Goal: Check status: Check status

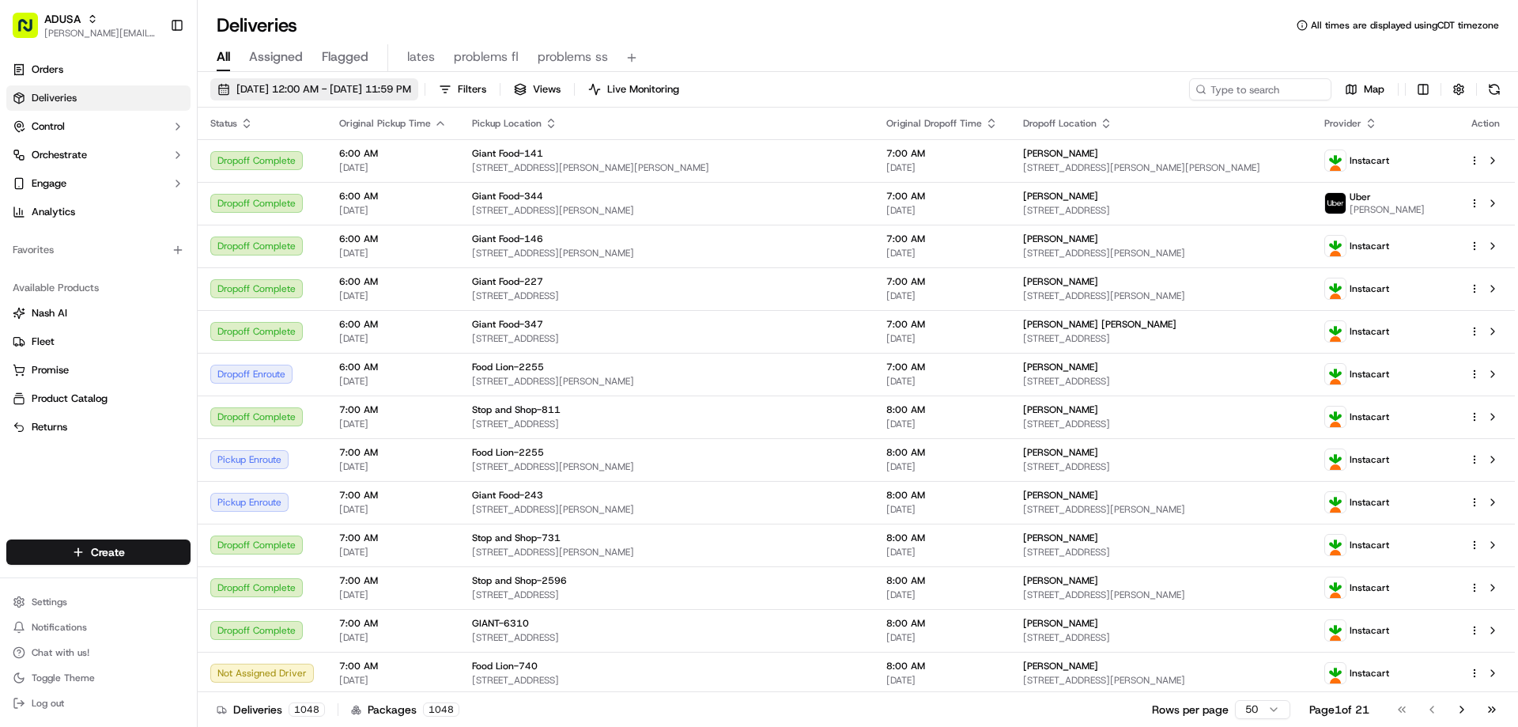
click at [375, 83] on span "[DATE] 12:00 AM - [DATE] 11:59 PM" at bounding box center [323, 89] width 175 height 14
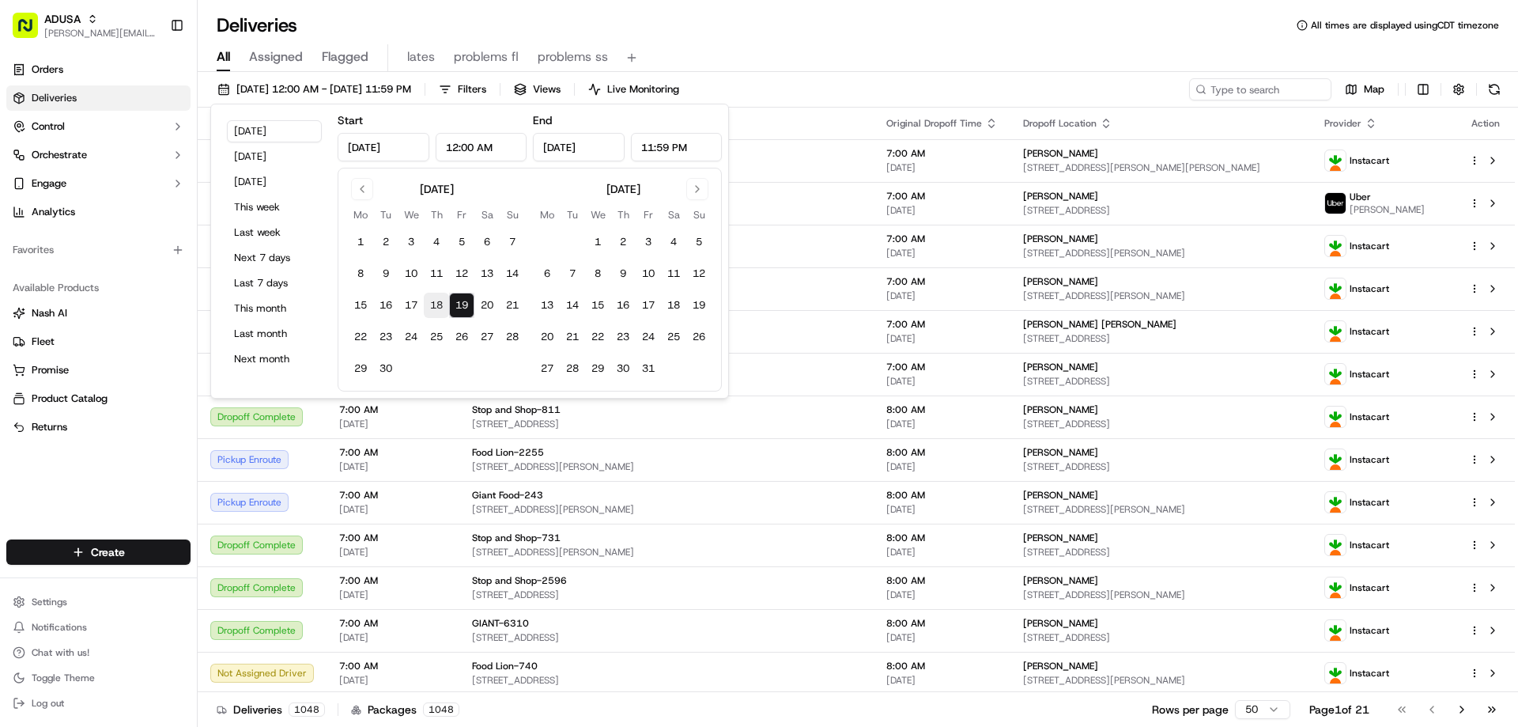
click at [437, 299] on button "18" at bounding box center [436, 305] width 25 height 25
type input "[DATE]"
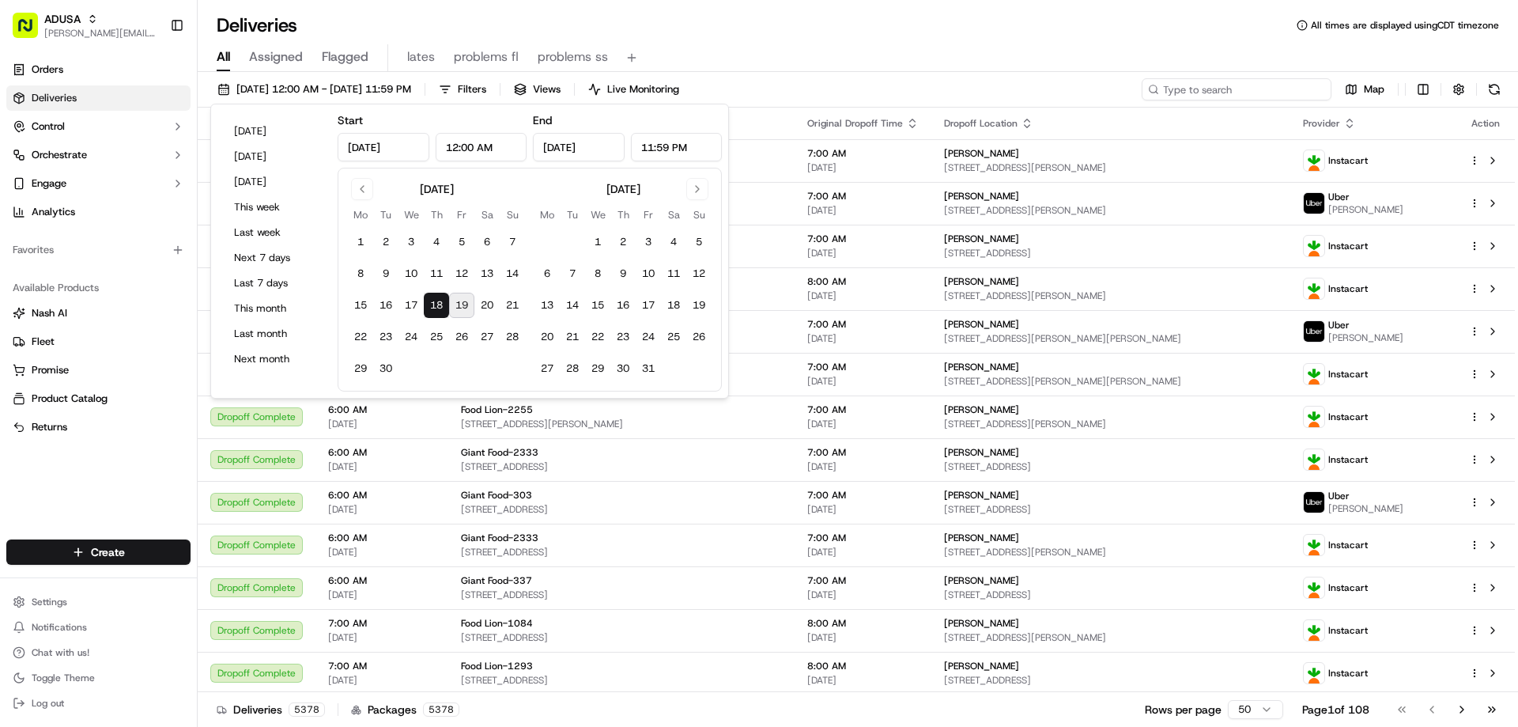
click at [1237, 88] on input at bounding box center [1237, 89] width 190 height 22
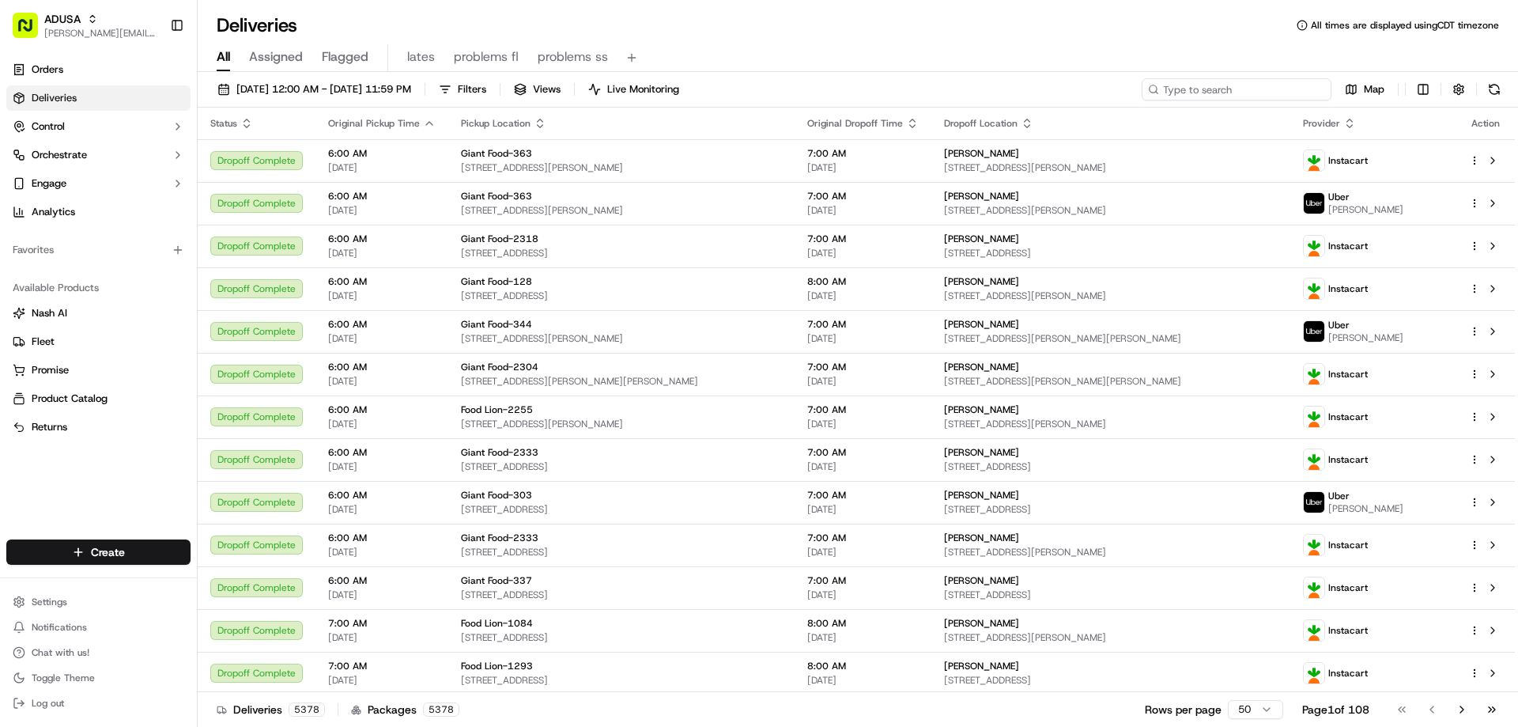
paste input "m713501115"
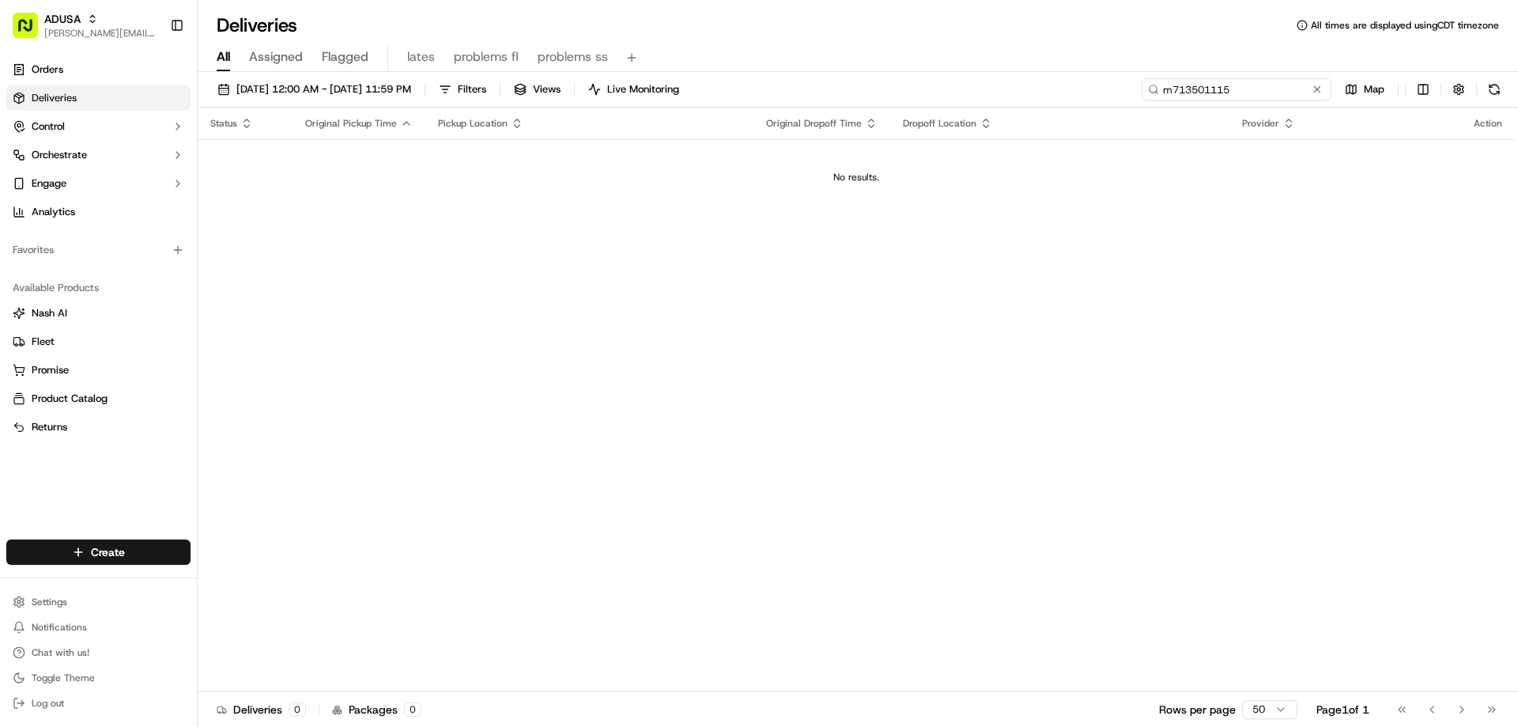
drag, startPoint x: 1286, startPoint y: 89, endPoint x: 1098, endPoint y: 94, distance: 188.2
click at [1106, 94] on div "[DATE] 12:00 AM - [DATE] 11:59 PM Filters Views Live Monitoring m713501115 Map" at bounding box center [858, 92] width 1320 height 29
type input "\"
click at [215, 56] on div "All Assigned Flagged lates problems fl problems ss" at bounding box center [858, 58] width 1320 height 28
click at [349, 96] on button "[DATE] 12:00 AM - [DATE] 11:59 PM" at bounding box center [314, 89] width 208 height 22
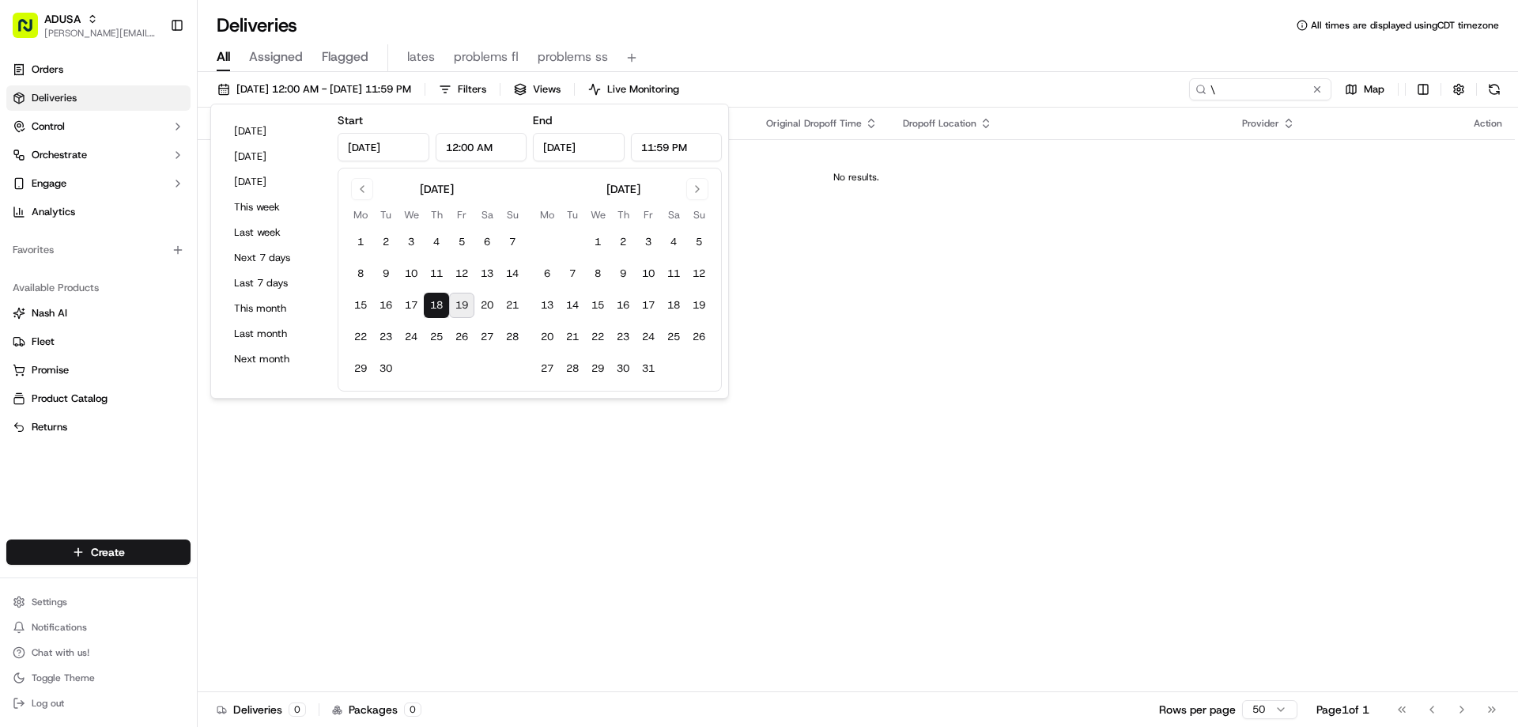
click at [470, 304] on button "19" at bounding box center [461, 305] width 25 height 25
type input "[DATE]"
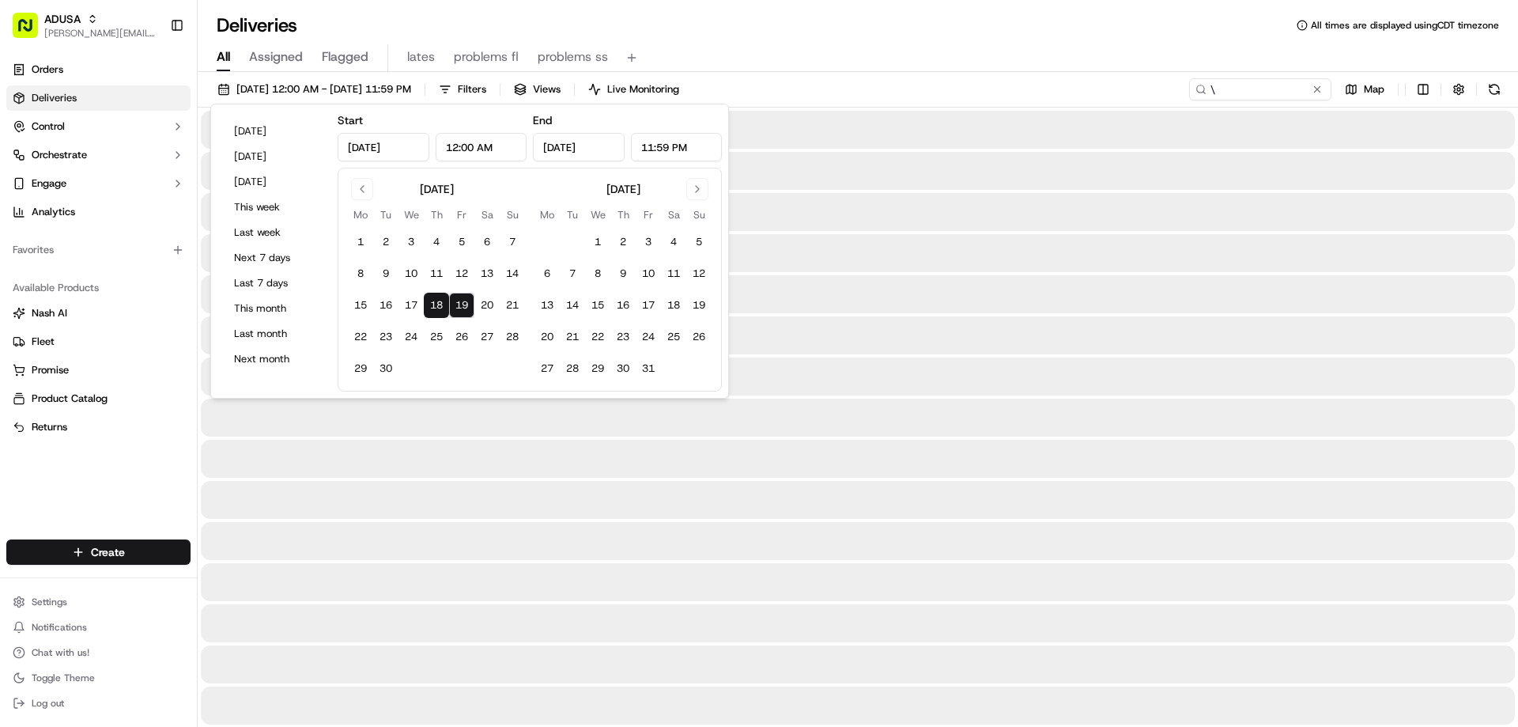
click at [877, 86] on div "[DATE] 12:00 AM - [DATE] 11:59 PM Filters Views Live Monitoring \ Map" at bounding box center [858, 92] width 1320 height 29
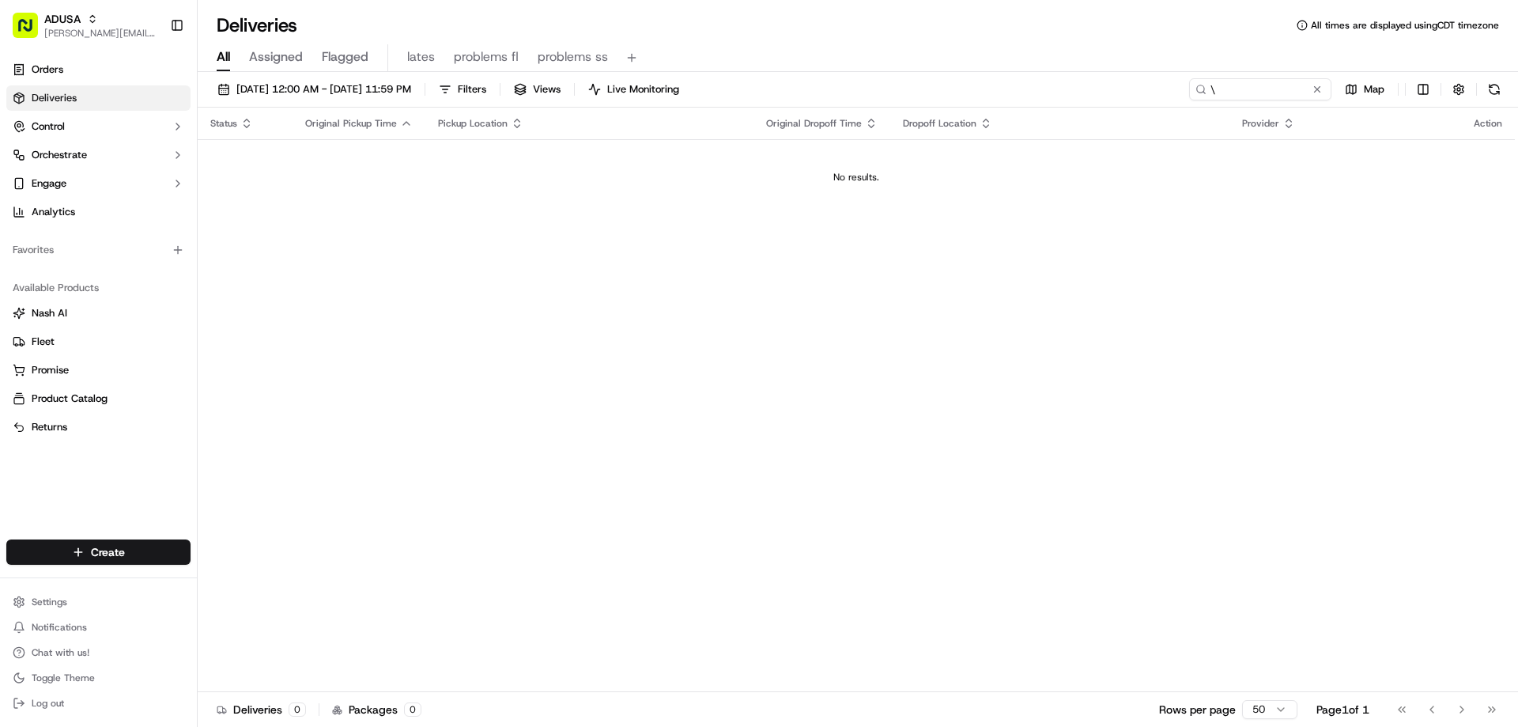
click at [219, 55] on span "All" at bounding box center [223, 56] width 13 height 19
